Goal: Find specific page/section: Find specific page/section

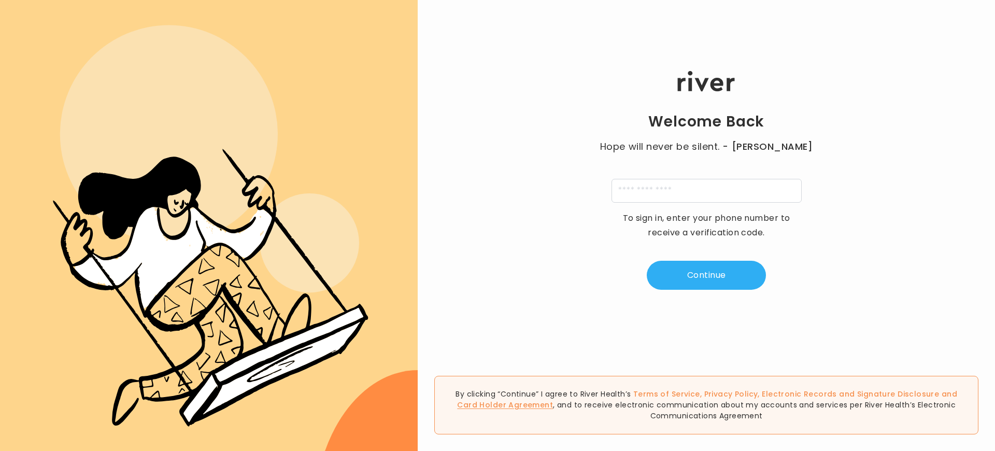
click at [553, 400] on link "Card Holder Agreement" at bounding box center [505, 405] width 96 height 10
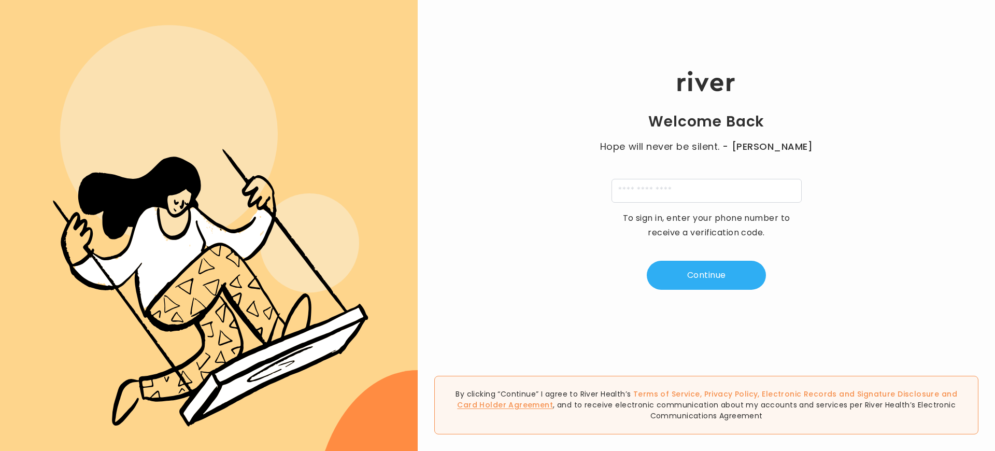
click at [553, 400] on link "Card Holder Agreement" at bounding box center [505, 405] width 96 height 10
